Goal: Transaction & Acquisition: Book appointment/travel/reservation

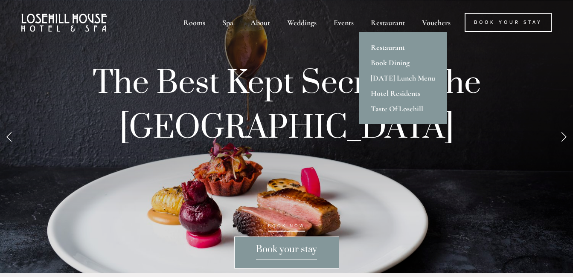
click at [395, 48] on link "Restaurant" at bounding box center [402, 47] width 87 height 15
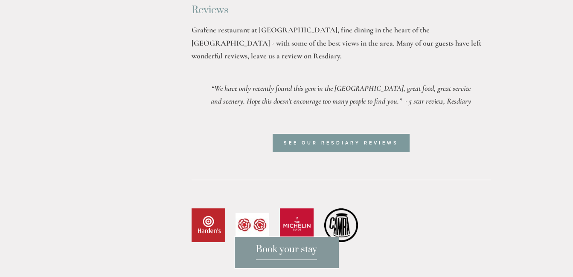
scroll to position [2559, 0]
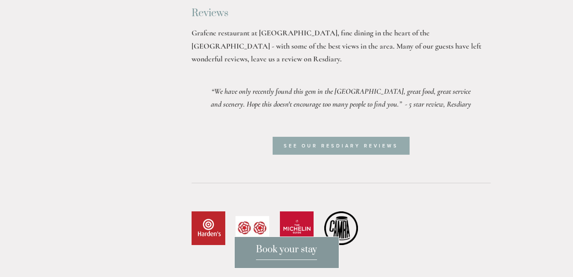
click at [342, 137] on link "See our resdiary reviews" at bounding box center [341, 146] width 137 height 18
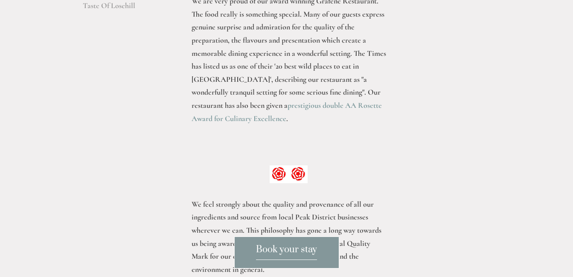
scroll to position [296, 0]
click at [290, 110] on link "prestigious double AA Rosette Award for Culinary Excellence" at bounding box center [288, 113] width 192 height 23
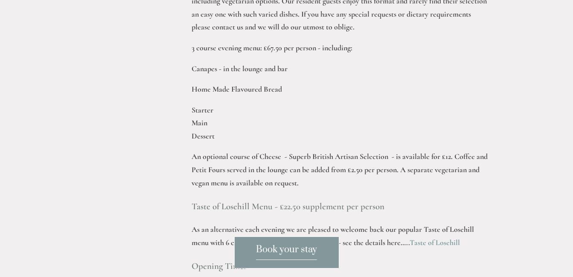
scroll to position [1150, 0]
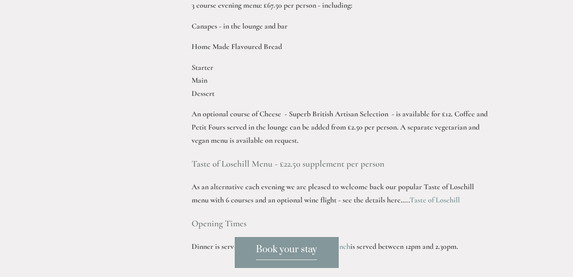
click at [412, 195] on link "Taste of Losehill" at bounding box center [434, 199] width 50 height 9
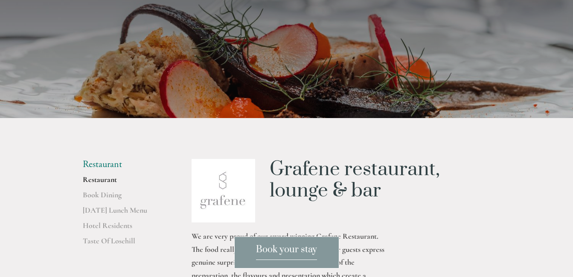
scroll to position [0, 0]
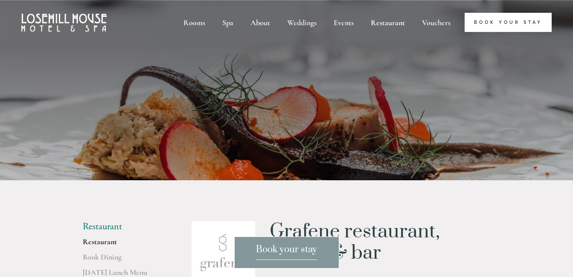
click at [514, 23] on link "Book Your Stay" at bounding box center [508, 22] width 87 height 19
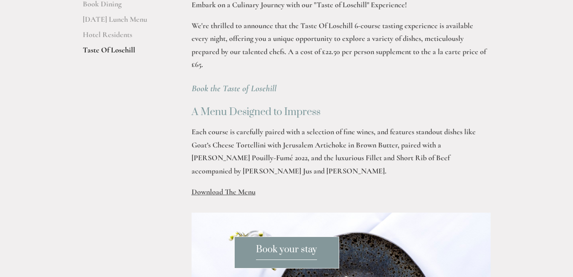
scroll to position [256, 0]
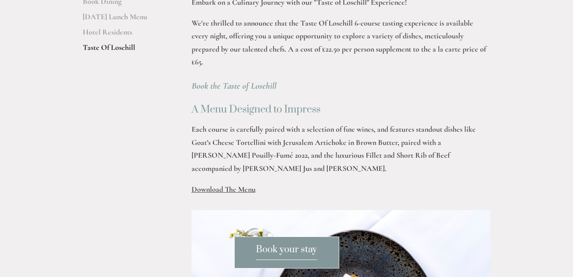
click at [225, 185] on span "Download The Menu" at bounding box center [224, 189] width 64 height 9
click at [240, 185] on span "Download The Menu" at bounding box center [224, 189] width 64 height 9
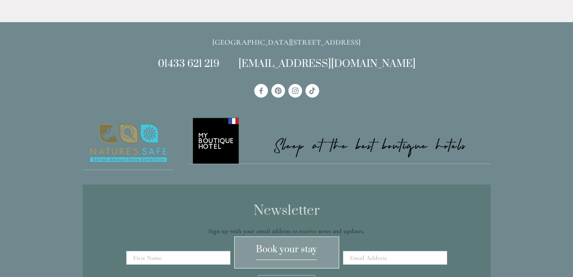
scroll to position [682, 0]
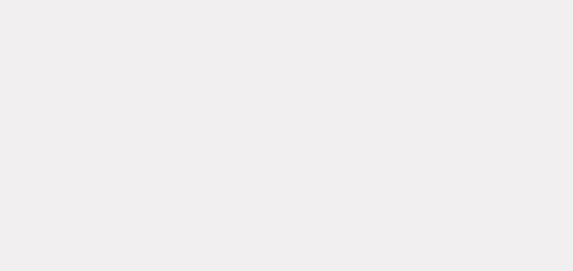
scroll to position [1834, 0]
